Goal: Entertainment & Leisure: Consume media (video, audio)

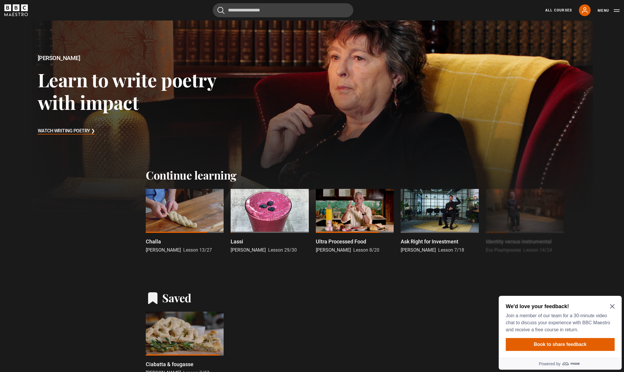
scroll to position [117, 0]
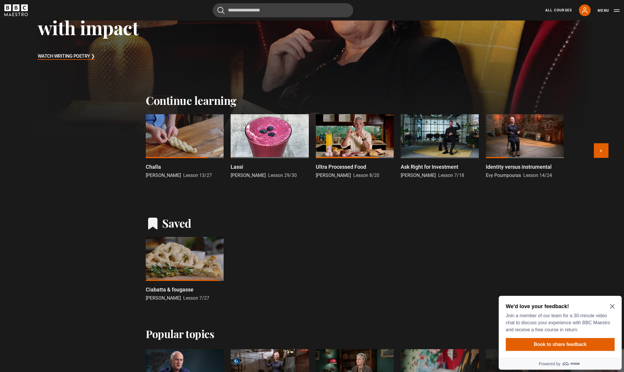
click at [155, 166] on p "Challa" at bounding box center [153, 167] width 15 height 8
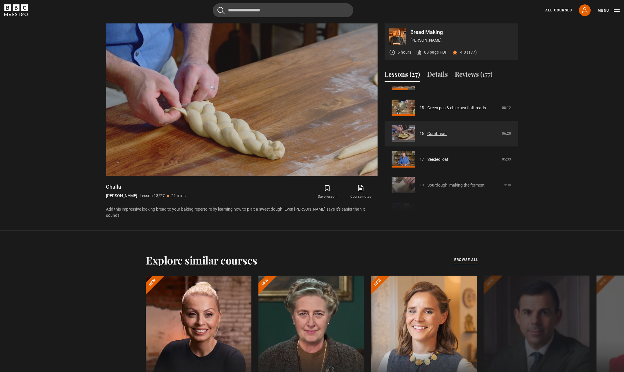
scroll to position [368, 0]
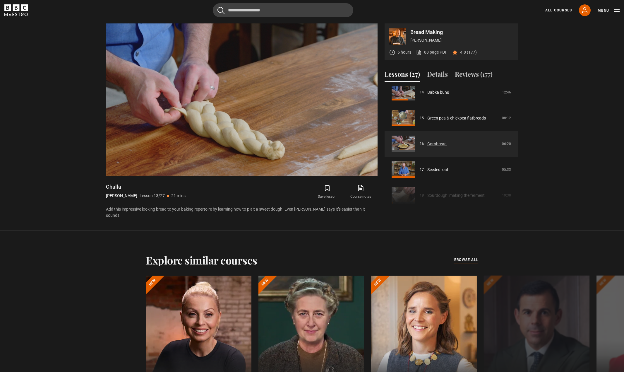
click at [436, 143] on link "Cornbread" at bounding box center [436, 144] width 19 height 6
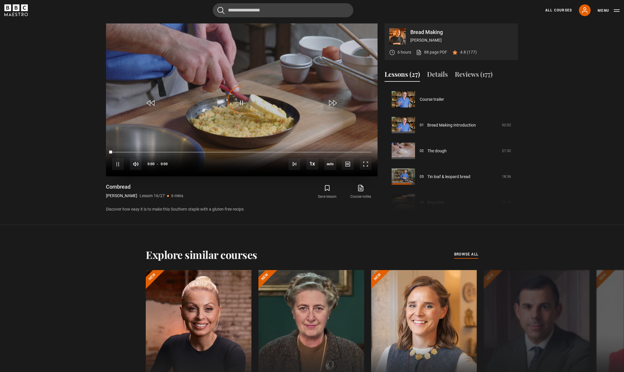
scroll to position [386, 0]
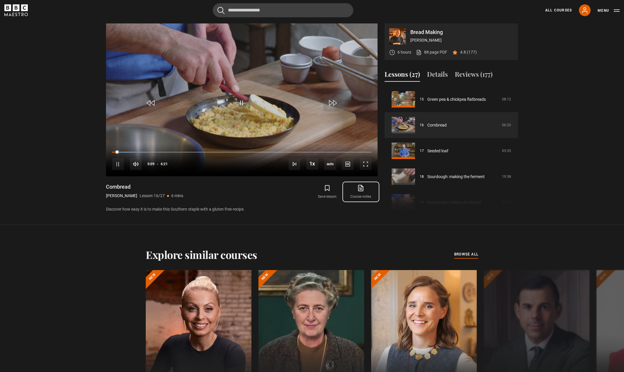
click at [355, 195] on link "Course notes opens in new tab" at bounding box center [360, 191] width 33 height 17
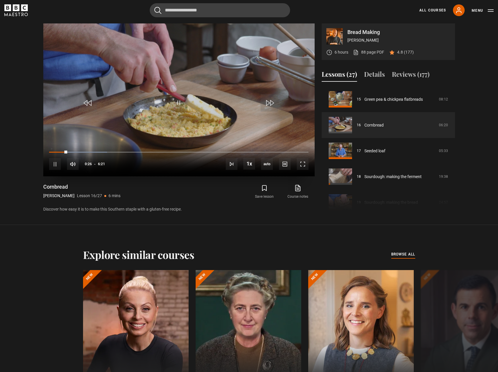
click at [215, 99] on video "Video Player" at bounding box center [179, 99] width 272 height 153
click at [175, 109] on span "Video Player" at bounding box center [179, 103] width 18 height 18
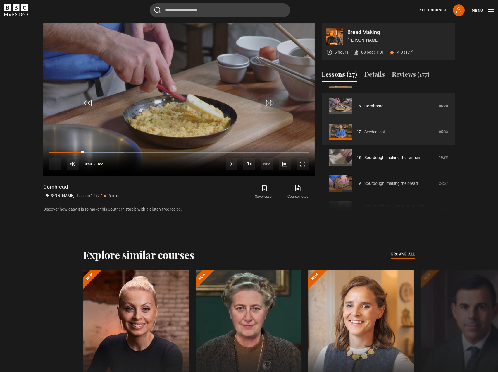
scroll to position [416, 0]
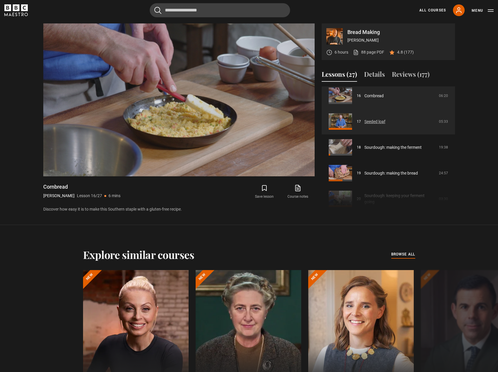
click at [381, 123] on link "Seeded loaf" at bounding box center [375, 122] width 21 height 6
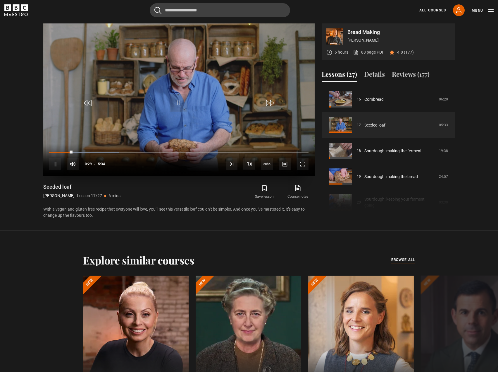
click at [184, 88] on video "Video Player" at bounding box center [179, 99] width 272 height 153
click at [194, 112] on video "Video Player" at bounding box center [179, 99] width 272 height 153
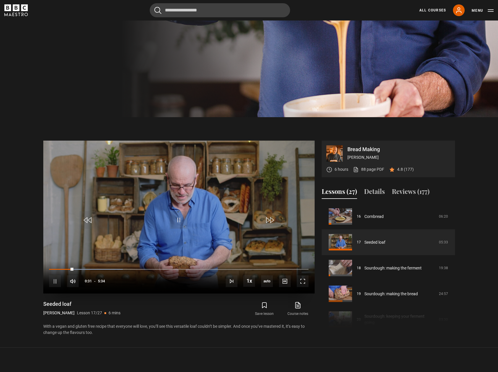
scroll to position [287, 0]
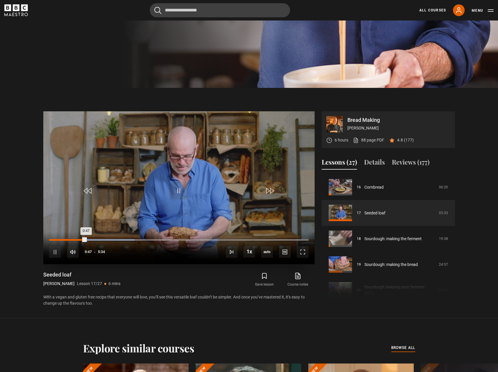
click at [77, 240] on div "0:35" at bounding box center [77, 240] width 1 height 2
click at [167, 202] on video "Video Player" at bounding box center [179, 187] width 272 height 153
click at [177, 199] on video "Video Player" at bounding box center [179, 187] width 272 height 153
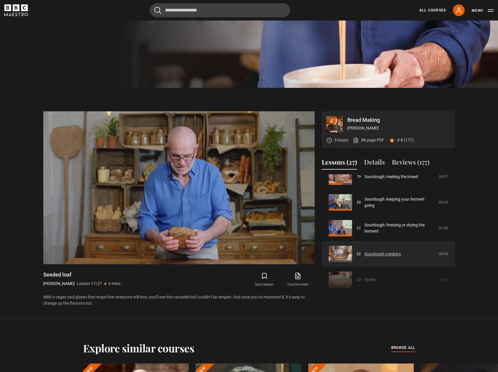
scroll to position [529, 0]
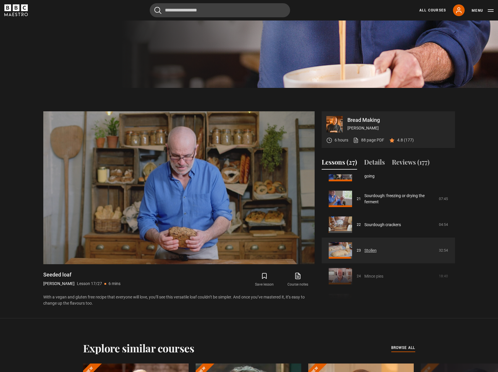
click at [371, 252] on link "Stollen" at bounding box center [371, 250] width 12 height 6
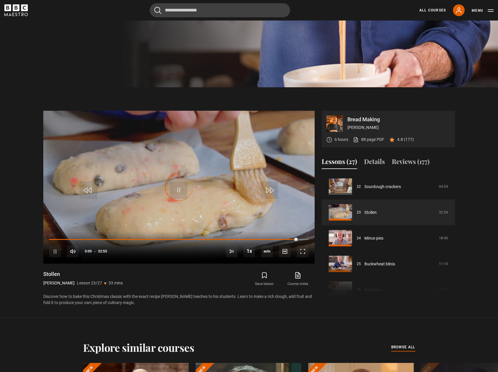
scroll to position [287, 0]
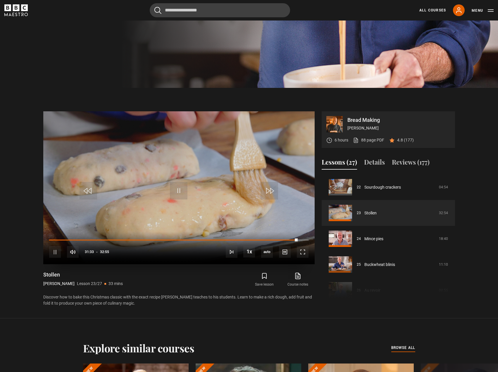
click at [51, 241] on div "10s Skip Back 10 seconds Pause 10s Skip Forward 10 seconds Loaded : 96.46% 00:1…" at bounding box center [179, 248] width 272 height 32
click at [51, 239] on div "00:13" at bounding box center [51, 240] width 1 height 2
drag, startPoint x: 58, startPoint y: 240, endPoint x: 45, endPoint y: 239, distance: 13.0
click at [45, 239] on div "10s Skip Back 10 seconds Play 10s Skip Forward 10 seconds Loaded : 0.00% 00:06 …" at bounding box center [179, 248] width 272 height 32
click at [49, 239] on div "10s Skip Back 10 seconds Pause 10s Skip Forward 10 seconds Loaded : 0.00% 00:06…" at bounding box center [179, 248] width 272 height 32
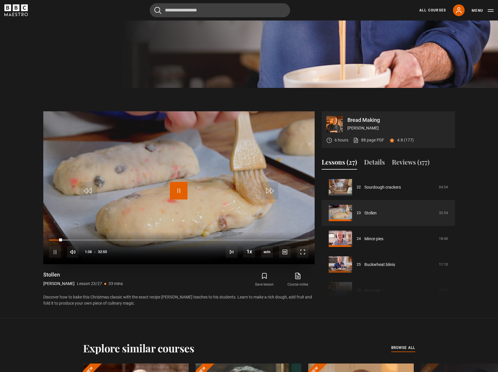
click at [179, 196] on span "Video Player" at bounding box center [179, 191] width 18 height 18
